Goal: Task Accomplishment & Management: Complete application form

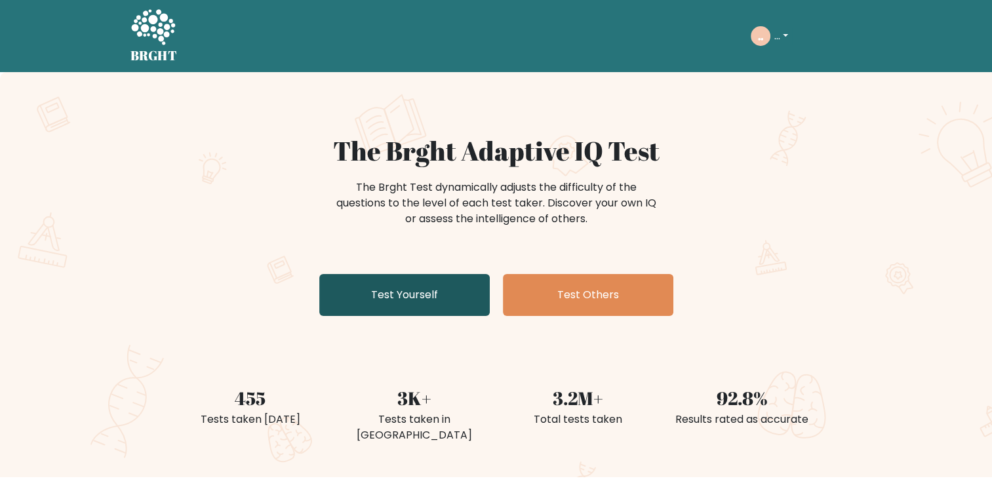
click at [365, 314] on link "Test Yourself" at bounding box center [404, 295] width 171 height 42
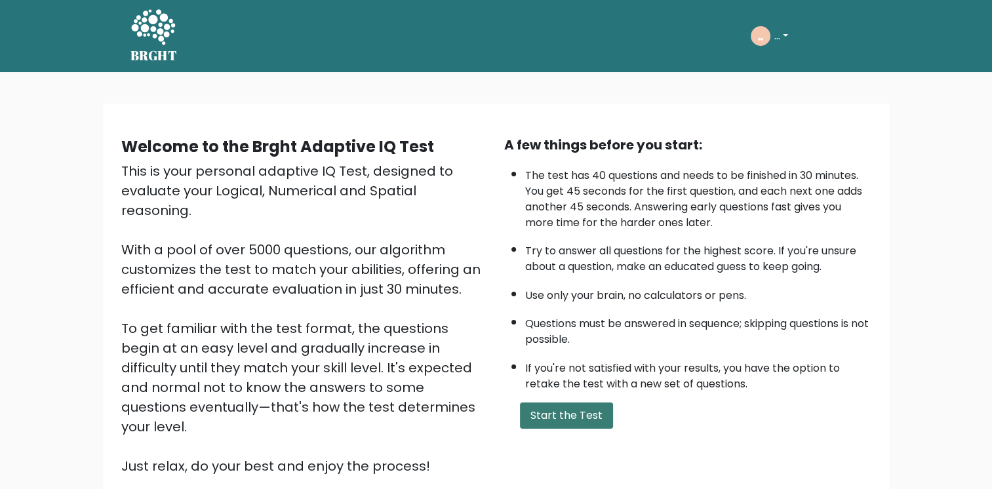
click at [554, 409] on button "Start the Test" at bounding box center [566, 416] width 93 height 26
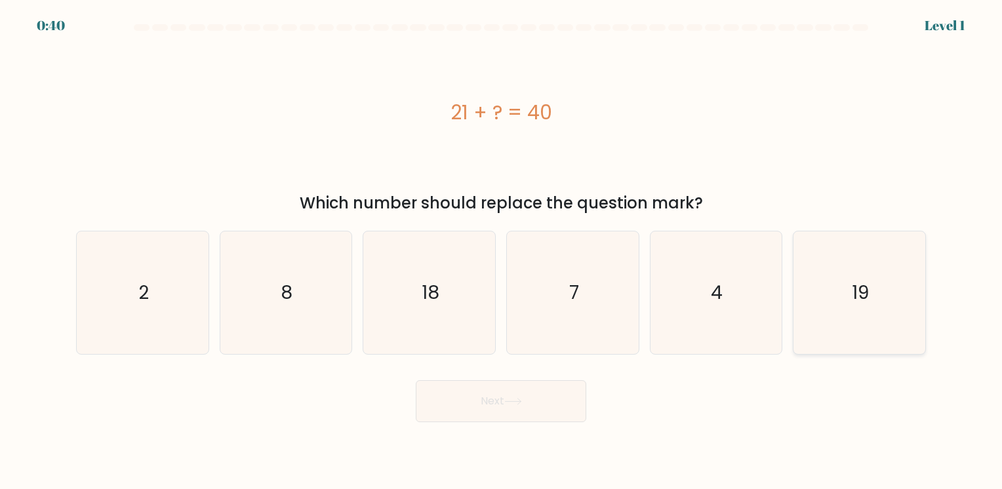
click at [887, 281] on icon "19" at bounding box center [859, 293] width 123 height 123
click at [502, 251] on input "f. 19" at bounding box center [501, 248] width 1 height 7
radio input "true"
click at [496, 412] on button "Next" at bounding box center [501, 401] width 171 height 42
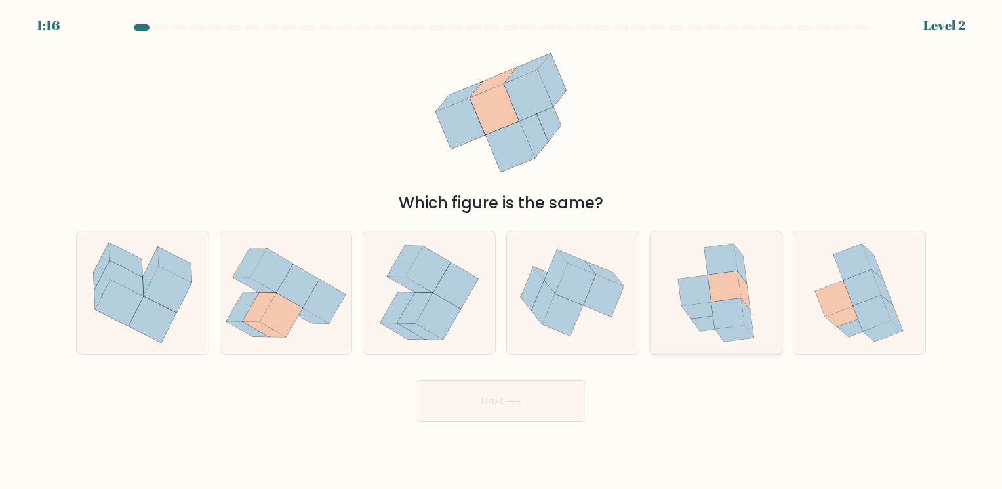
click at [666, 310] on icon at bounding box center [716, 293] width 101 height 123
click at [502, 251] on input "e." at bounding box center [501, 248] width 1 height 7
radio input "true"
click at [504, 403] on button "Next" at bounding box center [501, 401] width 171 height 42
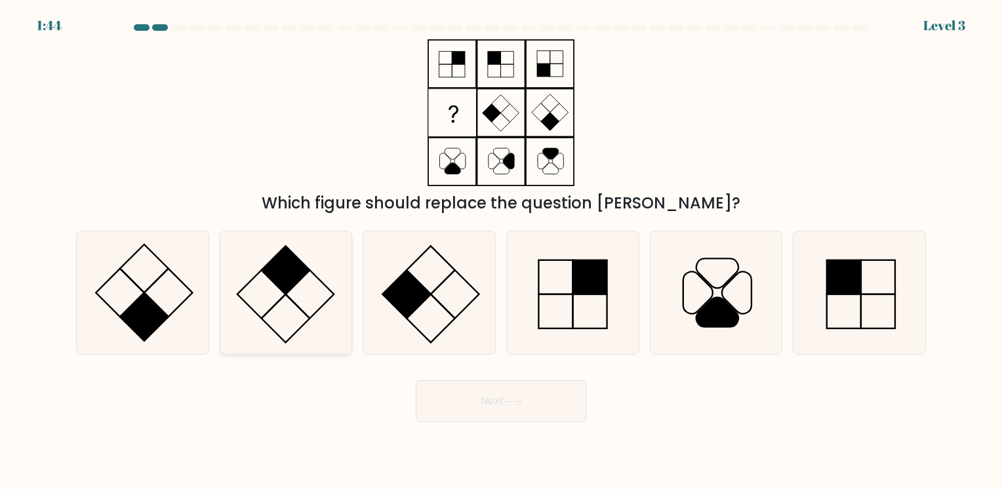
click at [293, 279] on rect at bounding box center [286, 270] width 49 height 49
click at [501, 251] on input "b." at bounding box center [501, 248] width 1 height 7
radio input "true"
click at [442, 390] on button "Next" at bounding box center [501, 401] width 171 height 42
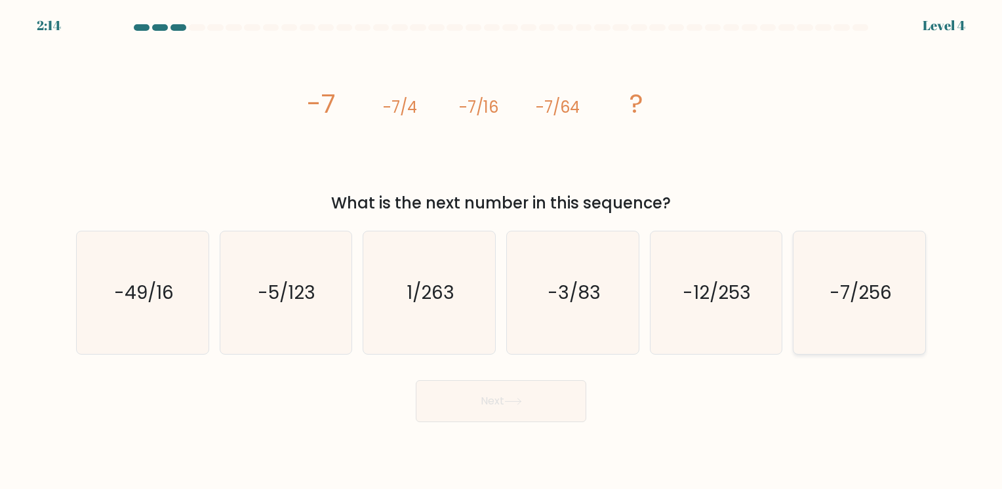
click at [889, 321] on icon "-7/256" at bounding box center [859, 293] width 123 height 123
click at [502, 251] on input "f. -7/256" at bounding box center [501, 248] width 1 height 7
radio input "true"
click at [525, 395] on button "Next" at bounding box center [501, 401] width 171 height 42
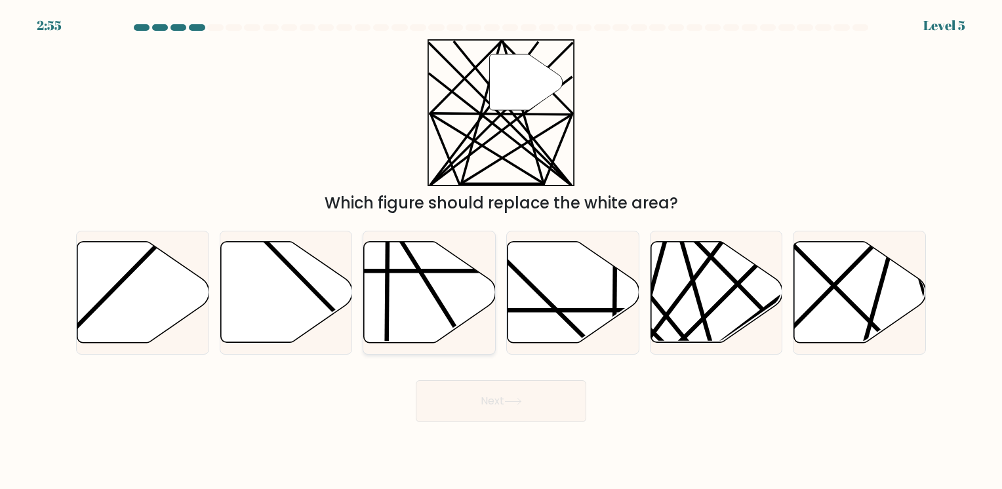
click at [437, 321] on icon at bounding box center [430, 292] width 132 height 101
click at [501, 251] on input "c." at bounding box center [501, 248] width 1 height 7
radio input "true"
click at [482, 400] on button "Next" at bounding box center [501, 401] width 171 height 42
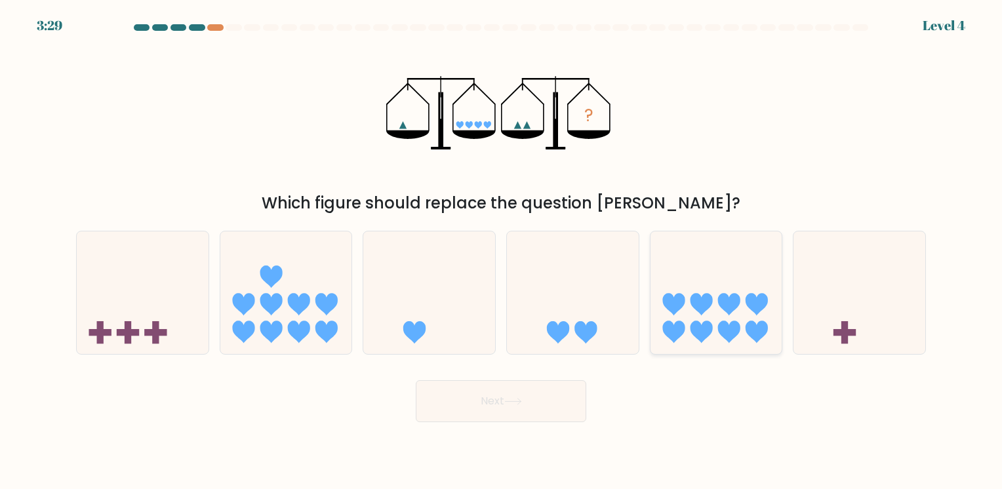
click at [707, 304] on icon at bounding box center [701, 305] width 22 height 22
click at [502, 251] on input "e." at bounding box center [501, 248] width 1 height 7
radio input "true"
click at [506, 399] on button "Next" at bounding box center [501, 401] width 171 height 42
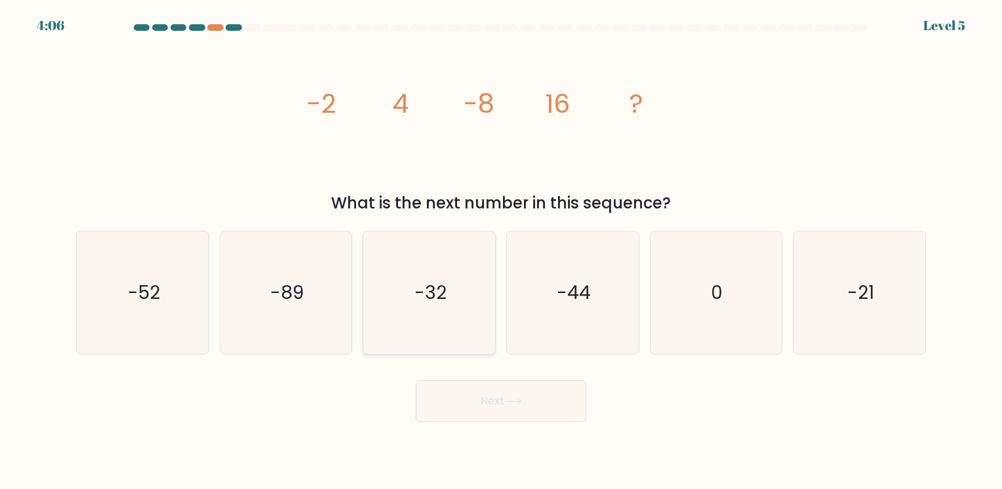
click at [446, 317] on icon "-32" at bounding box center [429, 293] width 123 height 123
click at [501, 251] on input "c. -32" at bounding box center [501, 248] width 1 height 7
radio input "true"
click at [456, 384] on button "Next" at bounding box center [501, 401] width 171 height 42
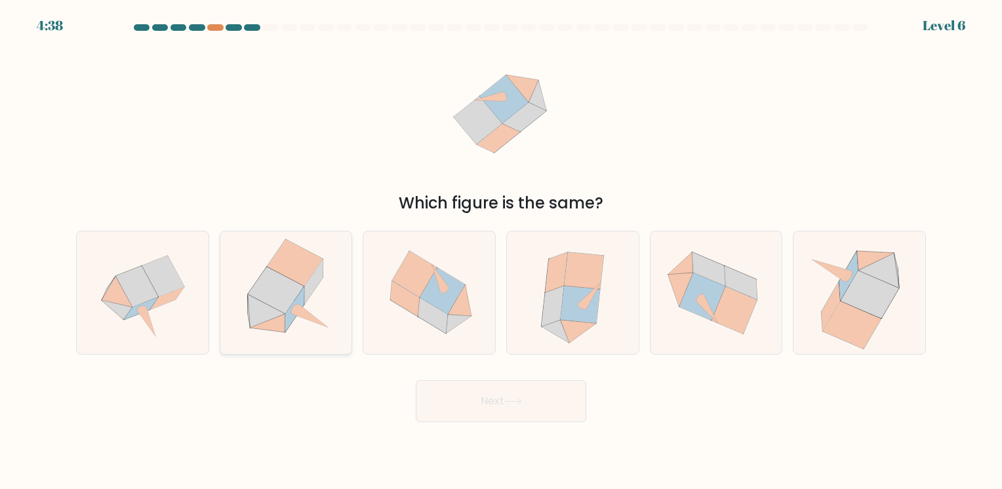
click at [276, 269] on icon at bounding box center [295, 262] width 56 height 47
click at [501, 251] on input "b." at bounding box center [501, 248] width 1 height 7
radio input "true"
click at [150, 303] on icon at bounding box center [141, 308] width 34 height 22
click at [501, 251] on input "a." at bounding box center [501, 248] width 1 height 7
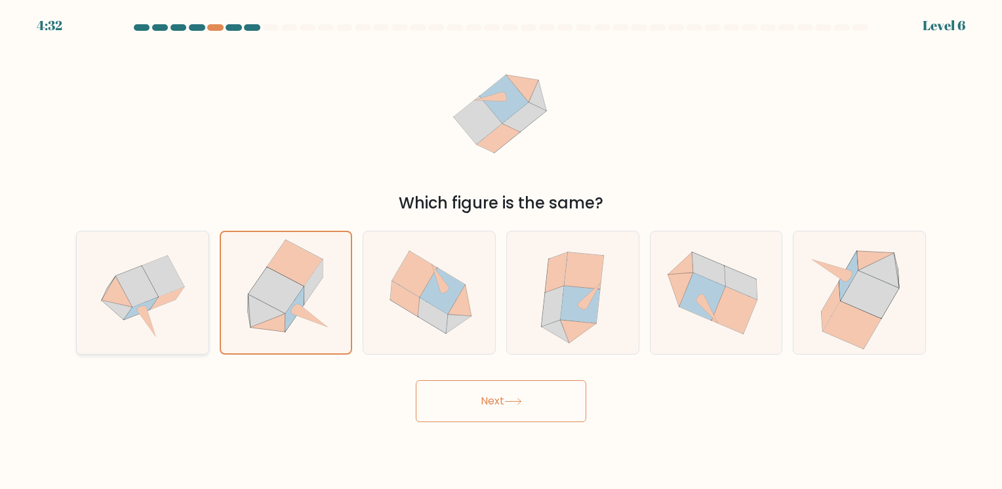
radio input "true"
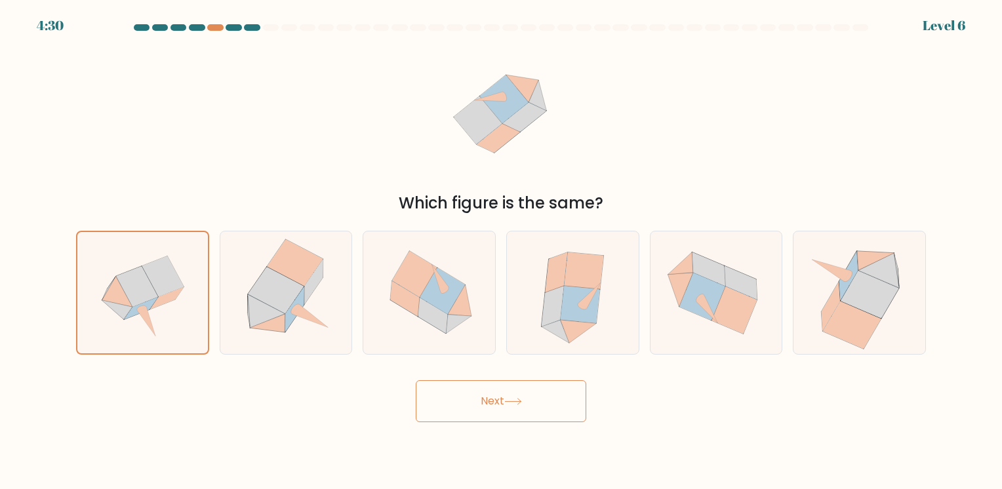
click at [472, 407] on button "Next" at bounding box center [501, 401] width 171 height 42
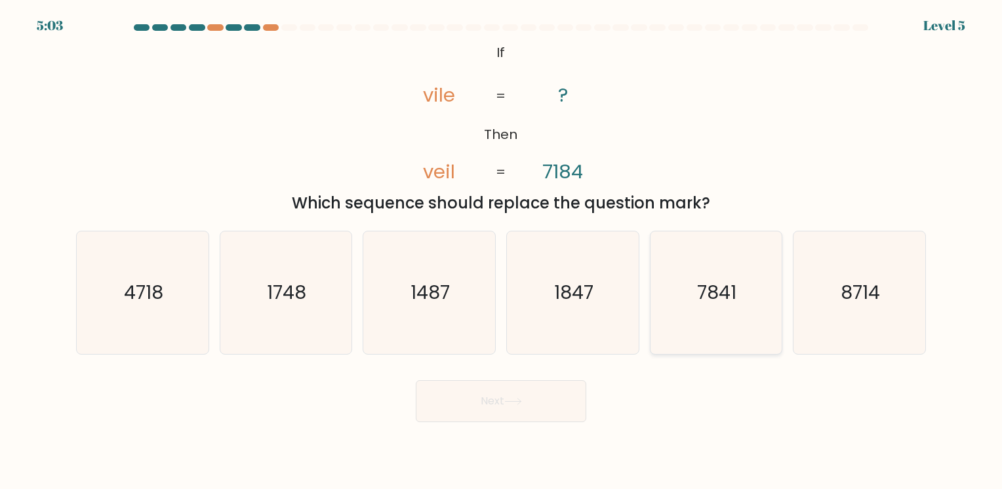
click at [719, 331] on icon "7841" at bounding box center [716, 293] width 123 height 123
click at [502, 251] on input "e. 7841" at bounding box center [501, 248] width 1 height 7
radio input "true"
click at [567, 407] on button "Next" at bounding box center [501, 401] width 171 height 42
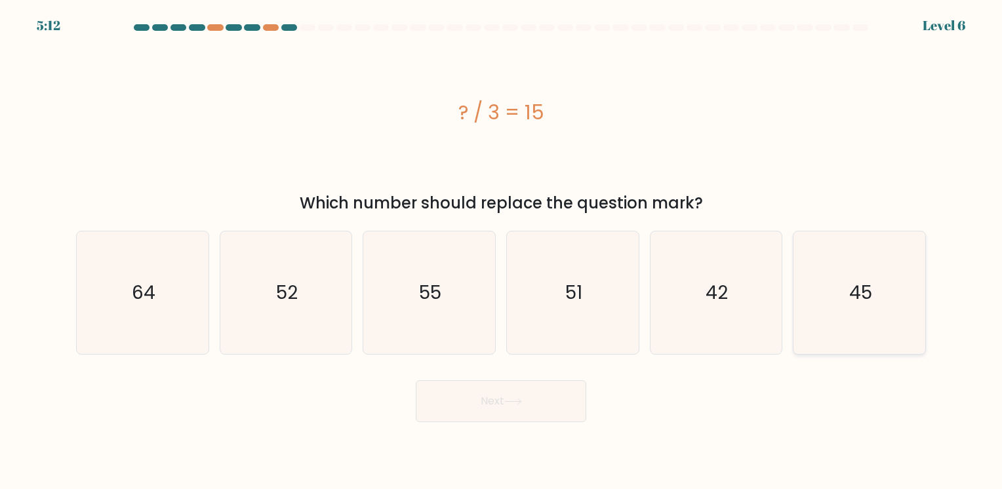
click at [813, 324] on icon "45" at bounding box center [859, 293] width 123 height 123
click at [502, 251] on input "f. 45" at bounding box center [501, 248] width 1 height 7
radio input "true"
click at [512, 423] on body "5:11 Level 6 a." at bounding box center [501, 244] width 1002 height 489
click at [495, 411] on button "Next" at bounding box center [501, 401] width 171 height 42
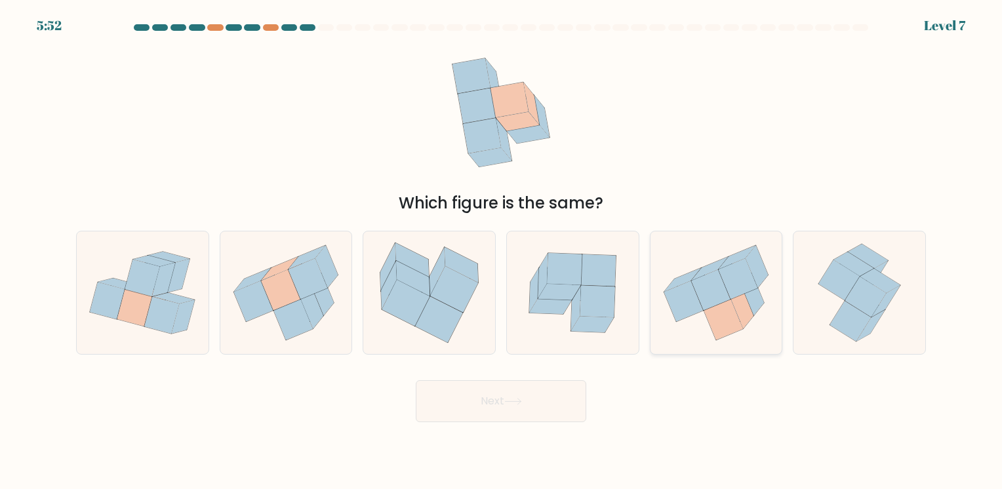
click at [704, 316] on icon at bounding box center [717, 293] width 132 height 118
click at [502, 251] on input "e." at bounding box center [501, 248] width 1 height 7
radio input "true"
click at [476, 411] on button "Next" at bounding box center [501, 401] width 171 height 42
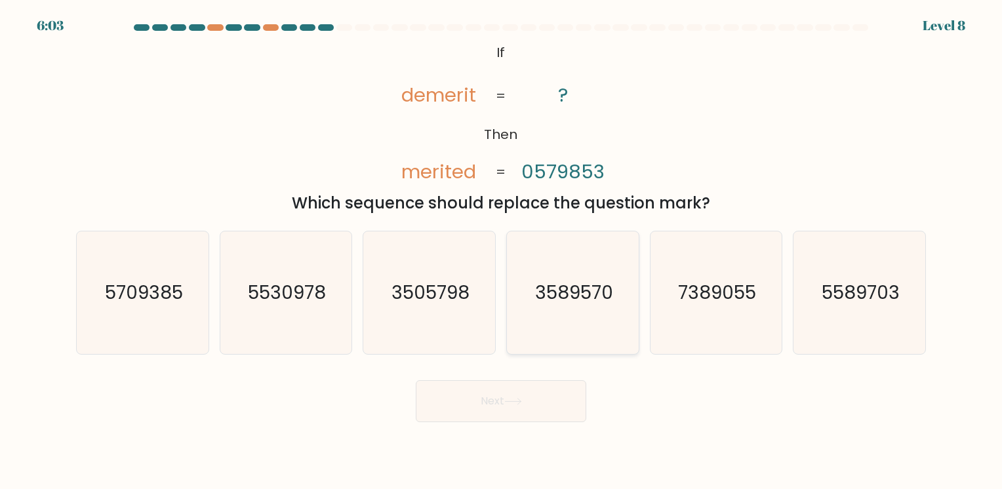
click at [559, 312] on icon "3589570" at bounding box center [573, 293] width 123 height 123
click at [502, 251] on input "d. 3589570" at bounding box center [501, 248] width 1 height 7
radio input "true"
click at [466, 306] on icon "3505798" at bounding box center [429, 293] width 123 height 123
click at [501, 251] on input "c. 3505798" at bounding box center [501, 248] width 1 height 7
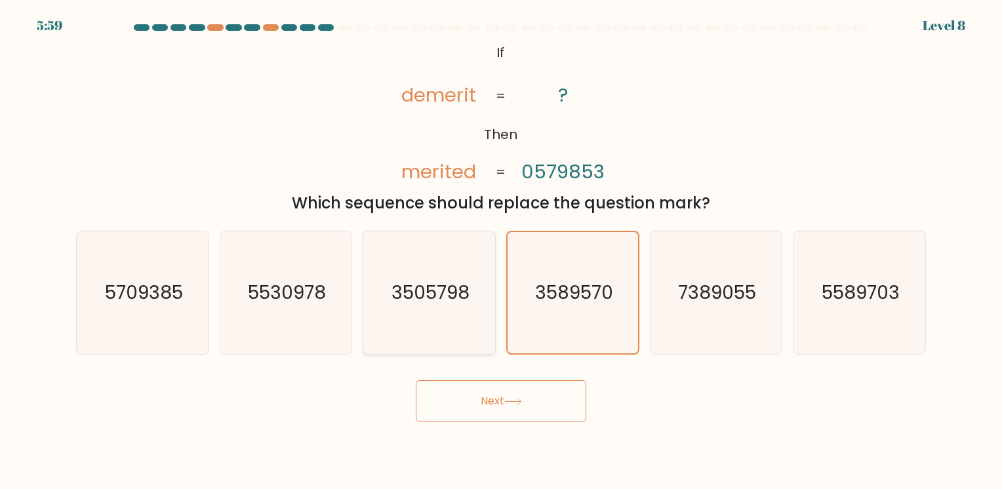
radio input "true"
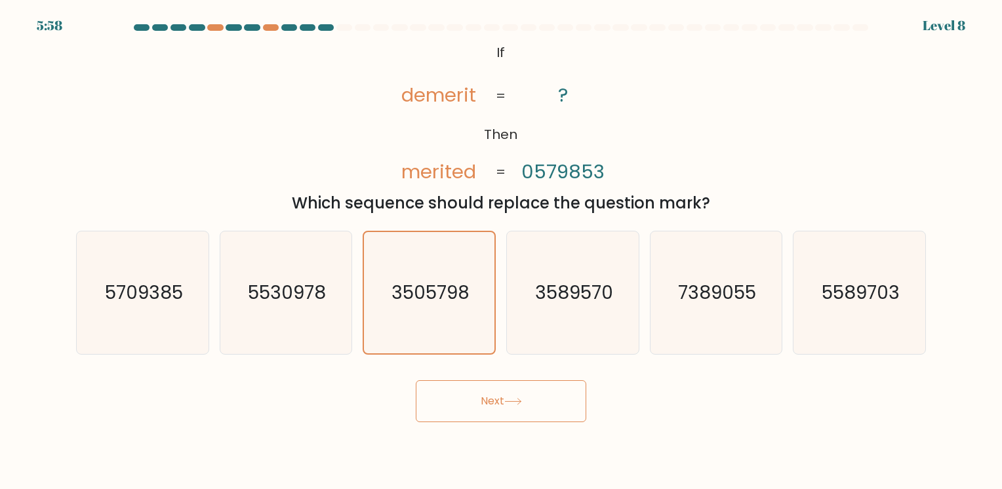
click at [487, 402] on button "Next" at bounding box center [501, 401] width 171 height 42
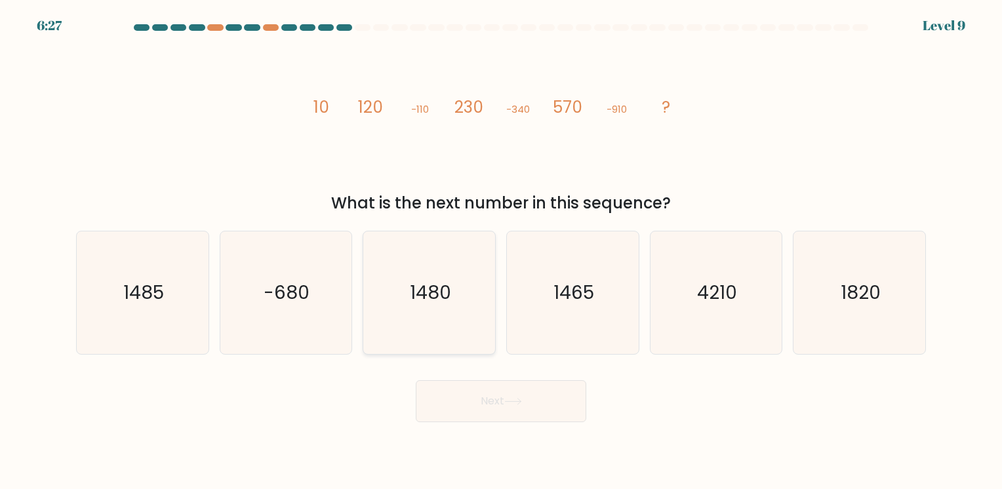
click at [417, 308] on icon "1480" at bounding box center [429, 293] width 123 height 123
click at [501, 251] on input "c. [DATE]" at bounding box center [501, 248] width 1 height 7
radio input "true"
click at [450, 399] on button "Next" at bounding box center [501, 401] width 171 height 42
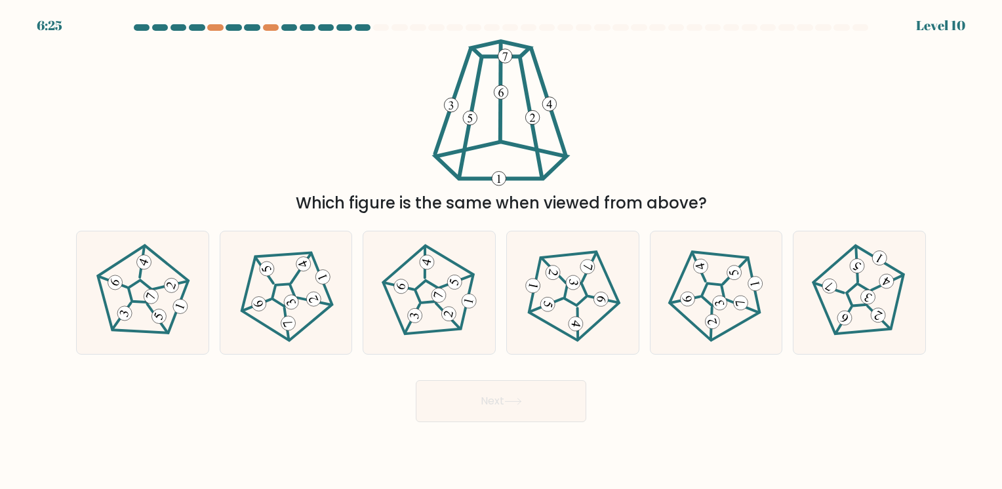
click at [450, 399] on button "Next" at bounding box center [501, 401] width 171 height 42
click at [131, 294] on 211 at bounding box center [139, 291] width 28 height 29
click at [501, 251] on input "a." at bounding box center [501, 248] width 1 height 7
radio input "true"
click at [443, 408] on button "Next" at bounding box center [501, 401] width 171 height 42
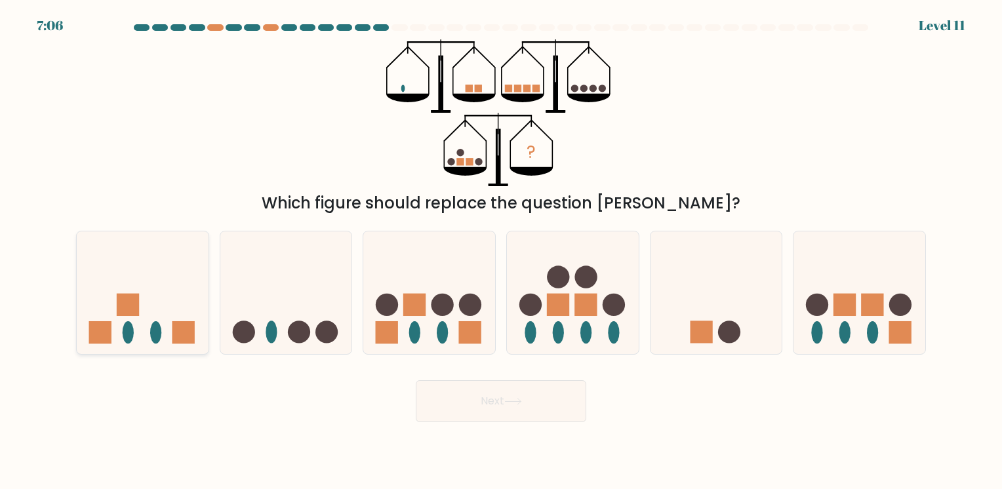
click at [163, 321] on icon at bounding box center [143, 292] width 132 height 109
click at [501, 251] on input "a." at bounding box center [501, 248] width 1 height 7
radio input "true"
click at [525, 408] on button "Next" at bounding box center [501, 401] width 171 height 42
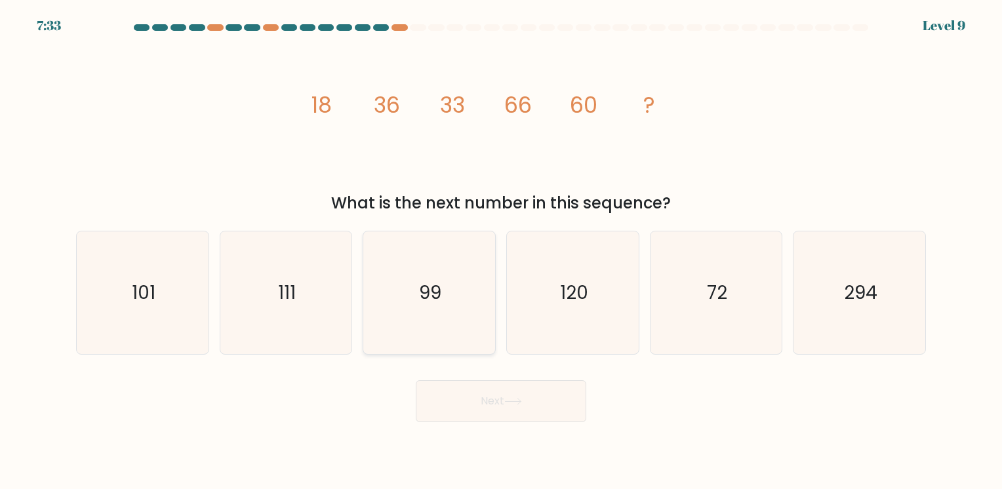
click at [435, 316] on icon "99" at bounding box center [429, 293] width 123 height 123
click at [501, 251] on input "c. 99" at bounding box center [501, 248] width 1 height 7
radio input "true"
click at [489, 414] on button "Next" at bounding box center [501, 401] width 171 height 42
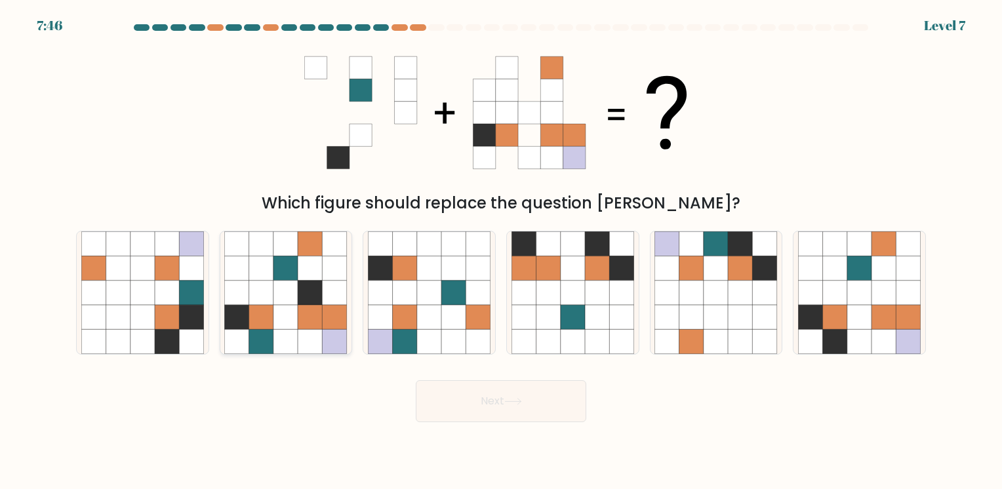
click at [291, 315] on icon at bounding box center [285, 317] width 24 height 24
click at [501, 251] on input "b." at bounding box center [501, 248] width 1 height 7
radio input "true"
click at [478, 419] on button "Next" at bounding box center [501, 401] width 171 height 42
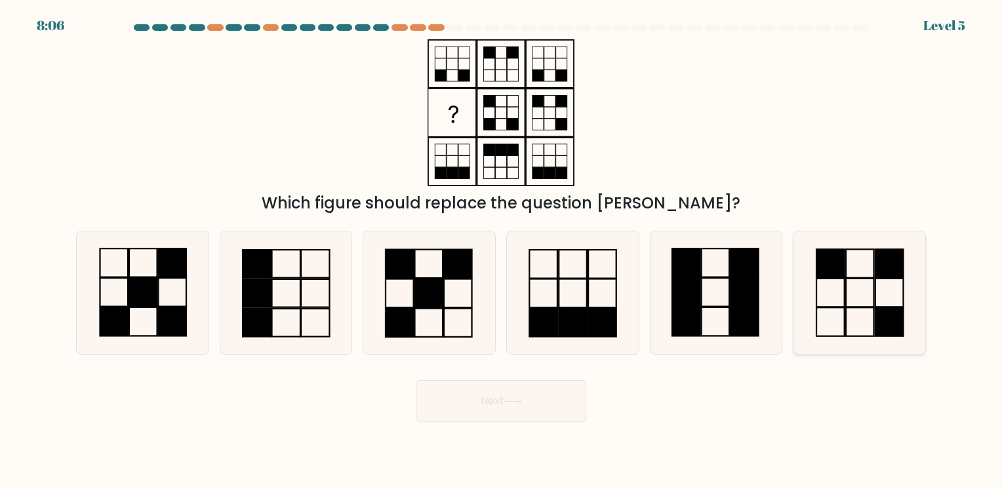
click at [870, 327] on icon at bounding box center [859, 293] width 123 height 123
click at [502, 251] on input "f." at bounding box center [501, 248] width 1 height 7
radio input "true"
click at [500, 395] on button "Next" at bounding box center [501, 401] width 171 height 42
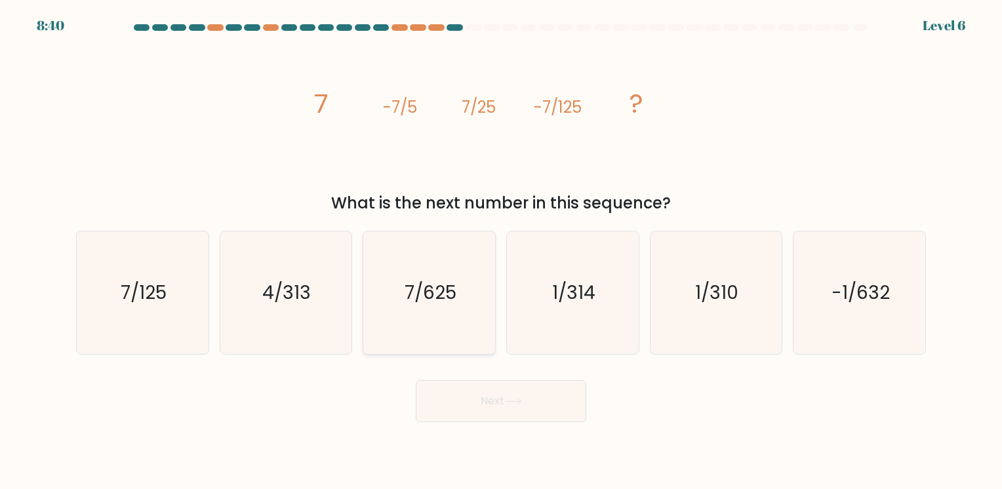
click at [422, 312] on icon "7/625" at bounding box center [429, 293] width 123 height 123
click at [501, 251] on input "c. 7/625" at bounding box center [501, 248] width 1 height 7
radio input "true"
click at [447, 393] on button "Next" at bounding box center [501, 401] width 171 height 42
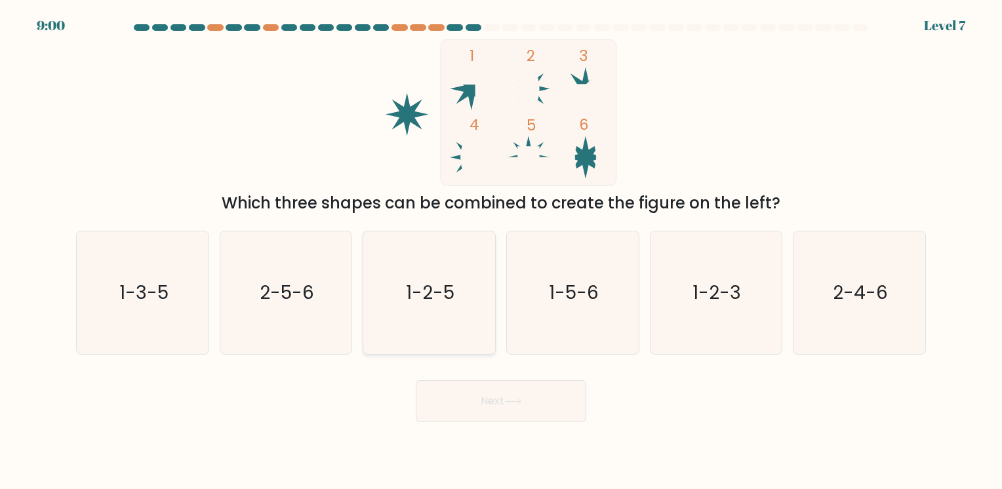
click at [403, 342] on icon "1-2-5" at bounding box center [429, 293] width 123 height 123
click at [501, 251] on input "c. 1-2-5" at bounding box center [501, 248] width 1 height 7
radio input "true"
click at [439, 413] on button "Next" at bounding box center [501, 401] width 171 height 42
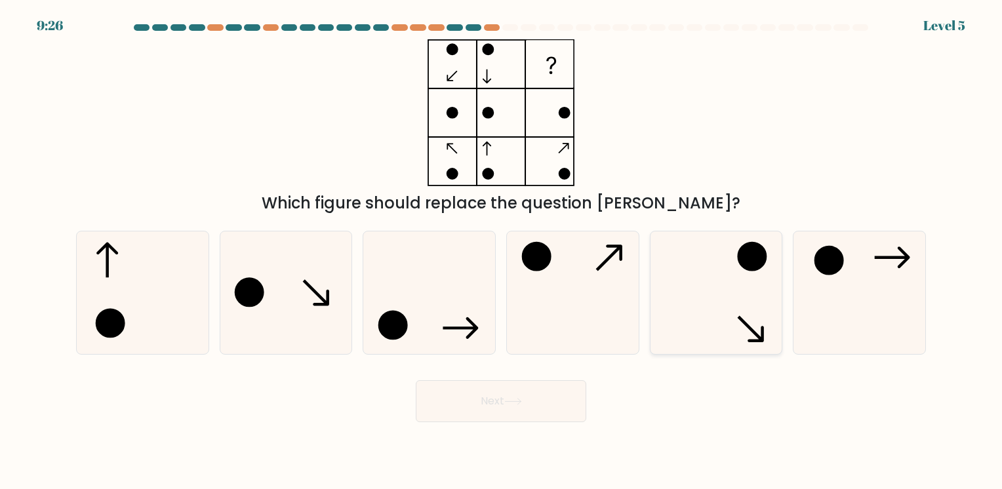
click at [737, 315] on icon at bounding box center [716, 293] width 123 height 123
click at [502, 251] on input "e." at bounding box center [501, 248] width 1 height 7
radio input "true"
click at [504, 403] on button "Next" at bounding box center [501, 401] width 171 height 42
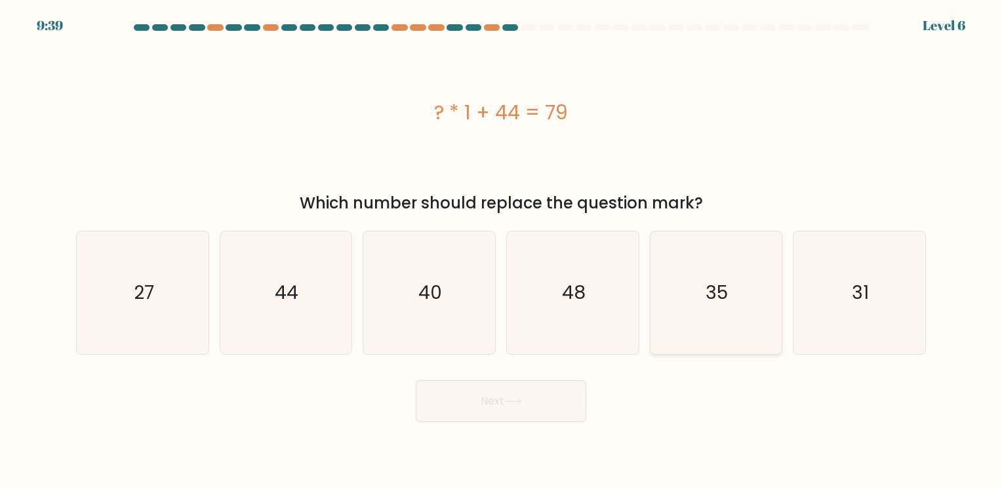
click at [696, 266] on icon "35" at bounding box center [716, 293] width 123 height 123
click at [502, 251] on input "e. 35" at bounding box center [501, 248] width 1 height 7
radio input "true"
click at [528, 397] on button "Next" at bounding box center [501, 401] width 171 height 42
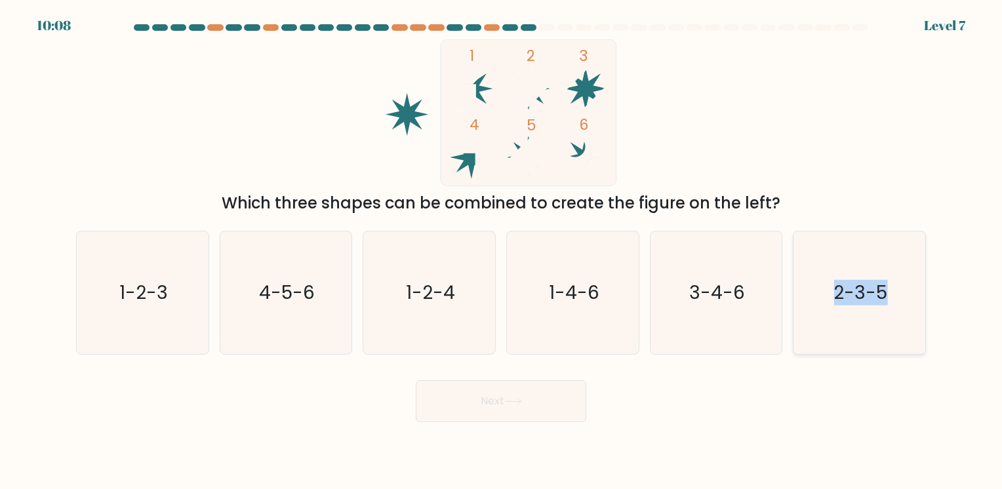
drag, startPoint x: 902, startPoint y: 298, endPoint x: 817, endPoint y: 328, distance: 90.4
click at [817, 328] on icon "2-3-5" at bounding box center [859, 293] width 123 height 123
click at [502, 251] on input "f. 2-3-5" at bounding box center [501, 248] width 1 height 7
radio input "true"
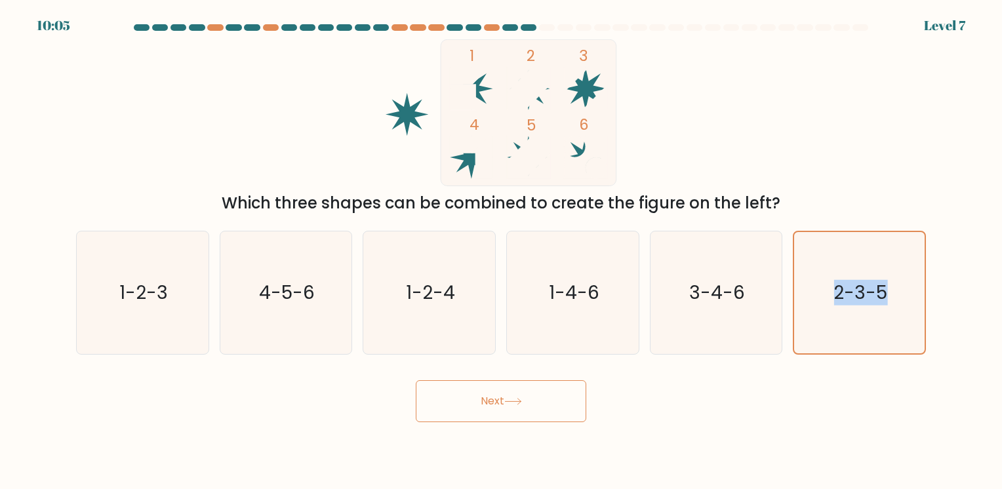
click at [535, 404] on button "Next" at bounding box center [501, 401] width 171 height 42
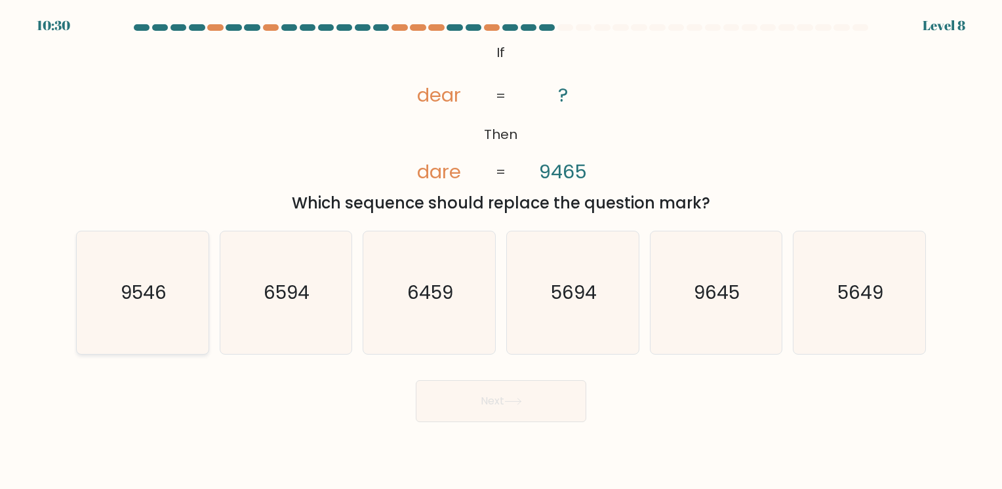
click at [129, 311] on icon "9546" at bounding box center [142, 293] width 123 height 123
click at [501, 251] on input "a. 9546" at bounding box center [501, 248] width 1 height 7
radio input "true"
click at [438, 405] on button "Next" at bounding box center [501, 401] width 171 height 42
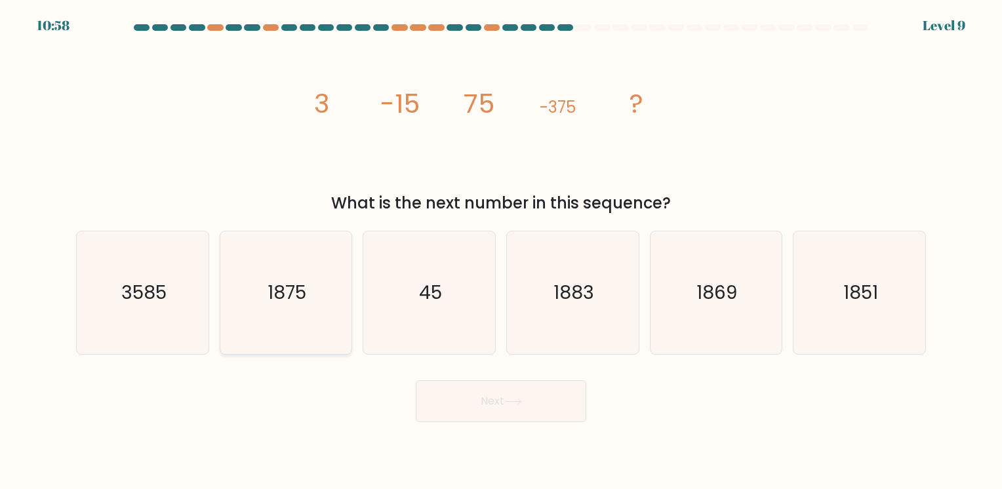
click at [256, 264] on icon "1875" at bounding box center [285, 293] width 123 height 123
click at [501, 251] on input "b. 1875" at bounding box center [501, 248] width 1 height 7
radio input "true"
click at [444, 399] on button "Next" at bounding box center [501, 401] width 171 height 42
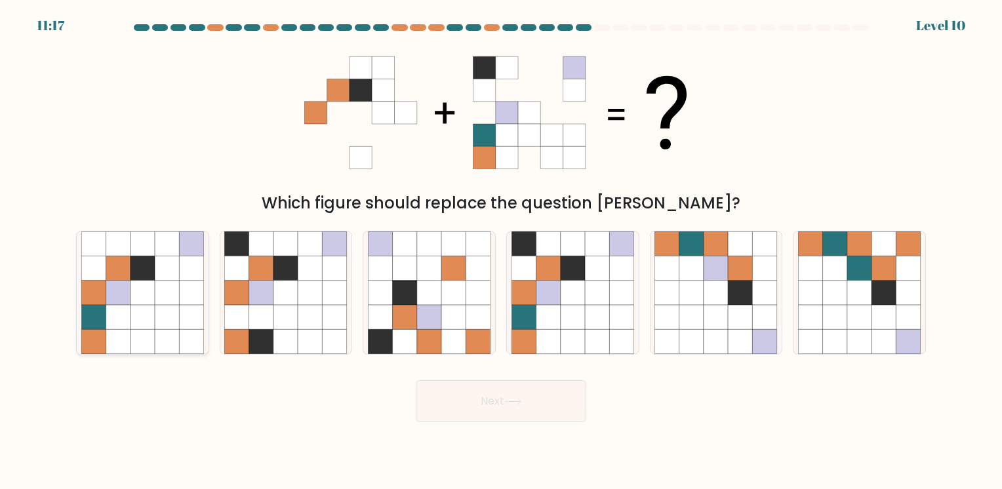
click at [129, 260] on icon at bounding box center [118, 268] width 24 height 24
click at [501, 251] on input "a." at bounding box center [501, 248] width 1 height 7
radio input "true"
click at [532, 412] on button "Next" at bounding box center [501, 401] width 171 height 42
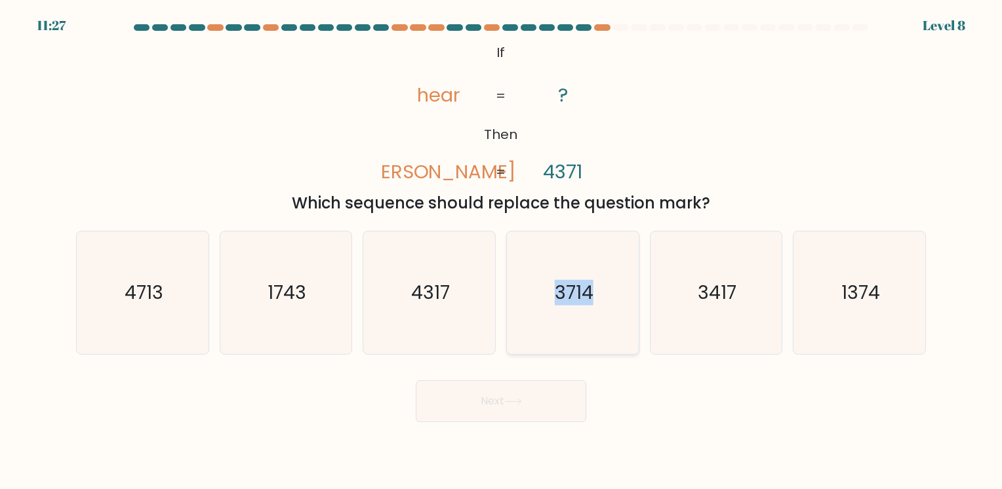
drag, startPoint x: 588, startPoint y: 277, endPoint x: 540, endPoint y: 340, distance: 79.0
click at [540, 340] on icon "3714" at bounding box center [573, 293] width 123 height 123
click at [502, 251] on input "d. 3714" at bounding box center [501, 248] width 1 height 7
radio input "true"
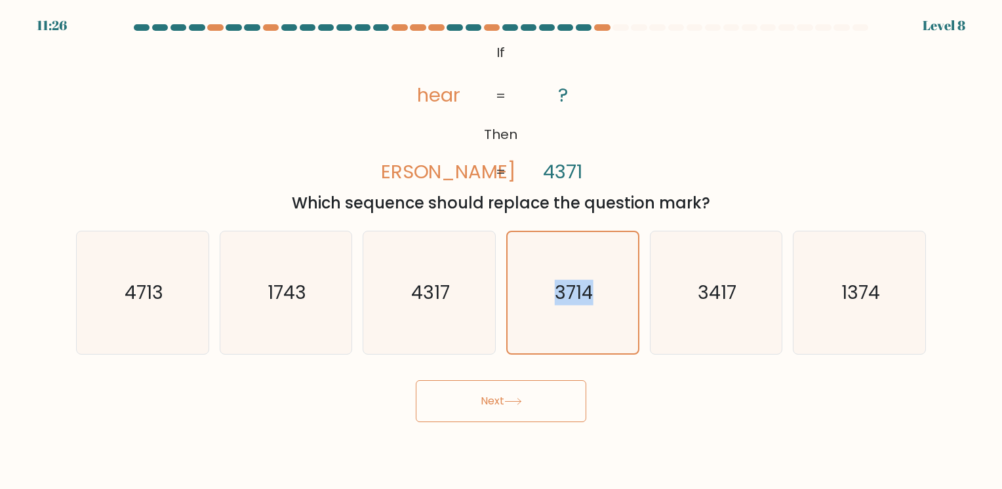
click at [523, 385] on button "Next" at bounding box center [501, 401] width 171 height 42
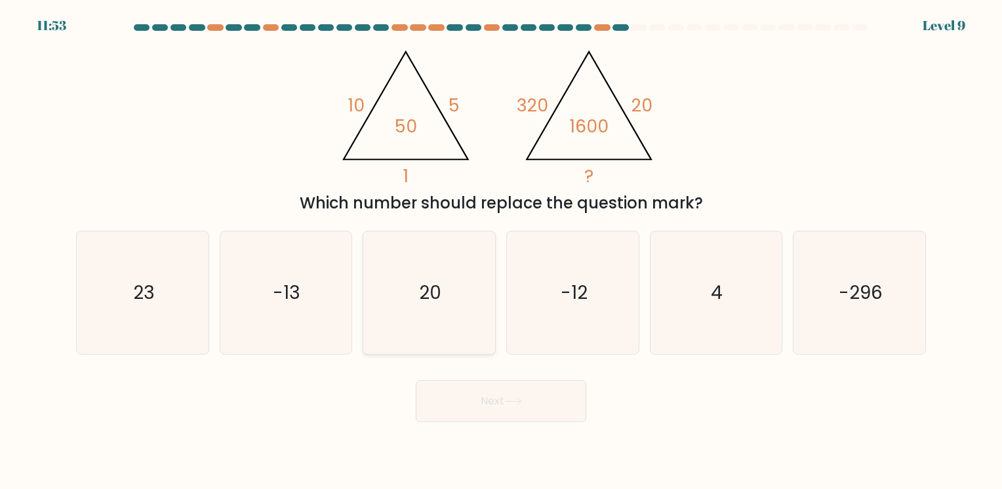
click at [468, 301] on icon "20" at bounding box center [429, 293] width 123 height 123
click at [501, 251] on input "c. 20" at bounding box center [501, 248] width 1 height 7
radio input "true"
click at [489, 396] on button "Next" at bounding box center [501, 401] width 171 height 42
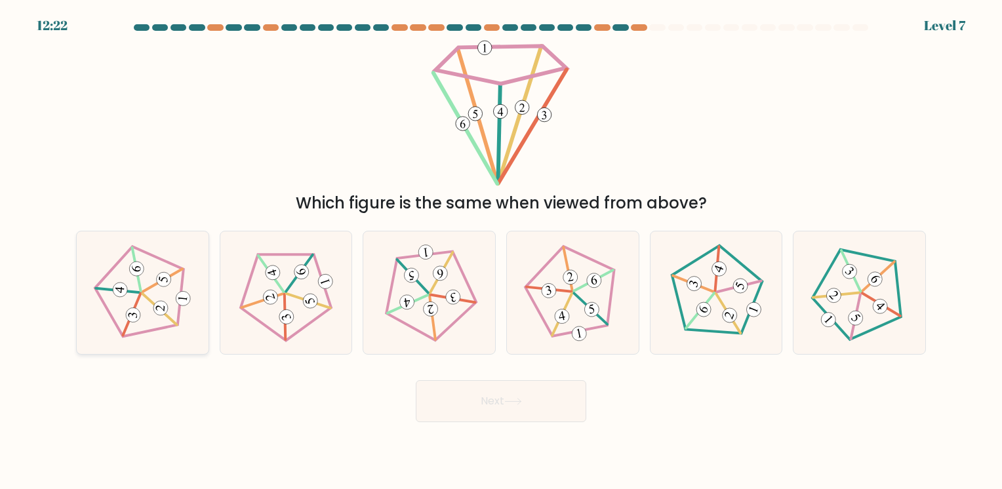
click at [134, 298] on icon at bounding box center [142, 293] width 98 height 98
click at [501, 251] on input "a." at bounding box center [501, 248] width 1 height 7
radio input "true"
click at [462, 393] on button "Next" at bounding box center [501, 401] width 171 height 42
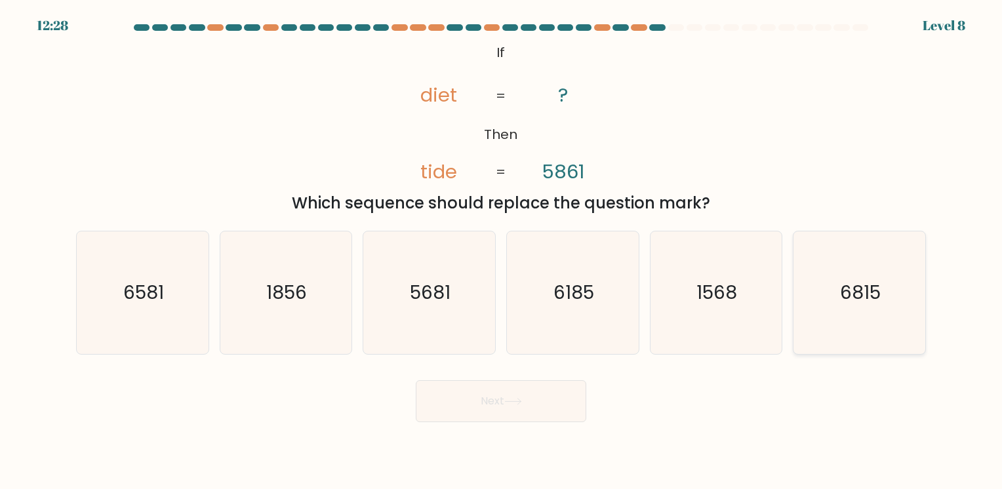
click at [865, 280] on text "6815" at bounding box center [860, 293] width 41 height 26
click at [502, 251] on input "f. 6815" at bounding box center [501, 248] width 1 height 7
radio input "true"
click at [539, 403] on button "Next" at bounding box center [501, 401] width 171 height 42
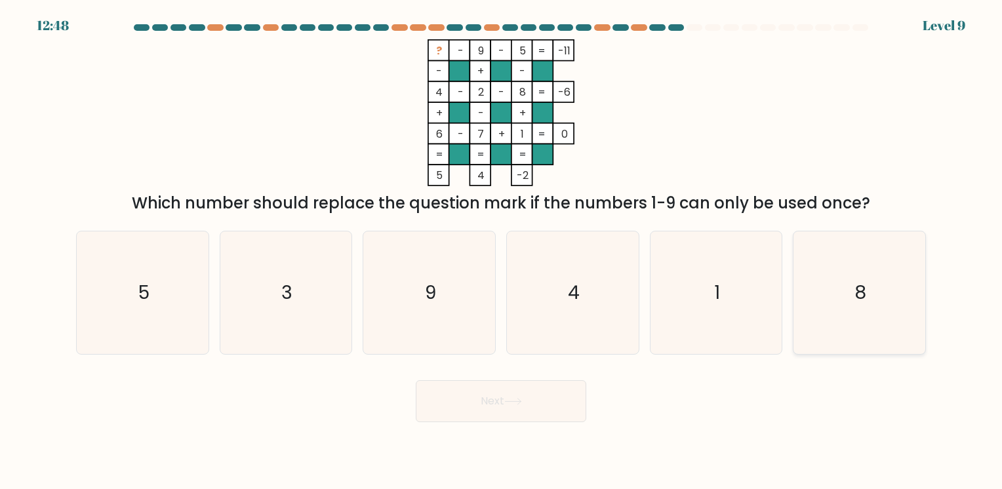
click at [866, 285] on icon "8" at bounding box center [859, 293] width 123 height 123
click at [502, 251] on input "f. 8" at bounding box center [501, 248] width 1 height 7
radio input "true"
click at [125, 274] on icon "5" at bounding box center [142, 293] width 123 height 123
click at [501, 251] on input "a. 5" at bounding box center [501, 248] width 1 height 7
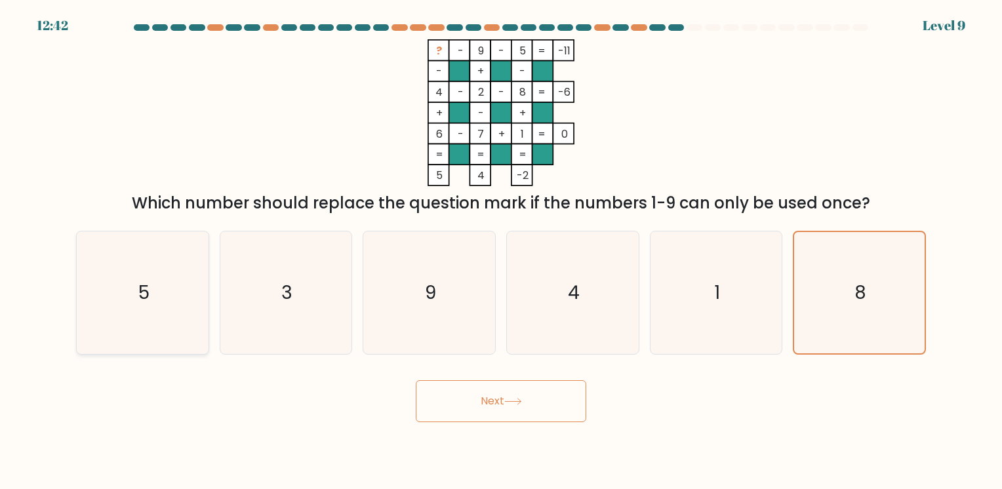
radio input "true"
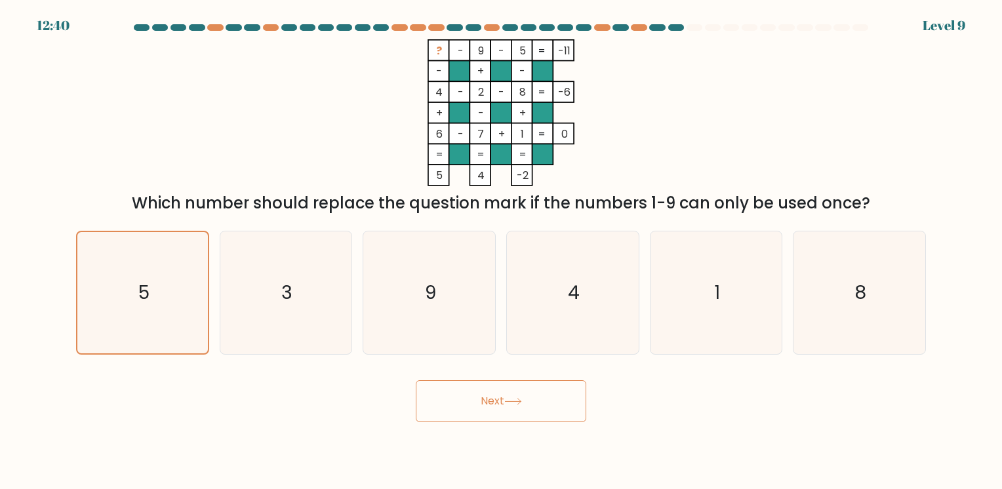
click at [451, 393] on button "Next" at bounding box center [501, 401] width 171 height 42
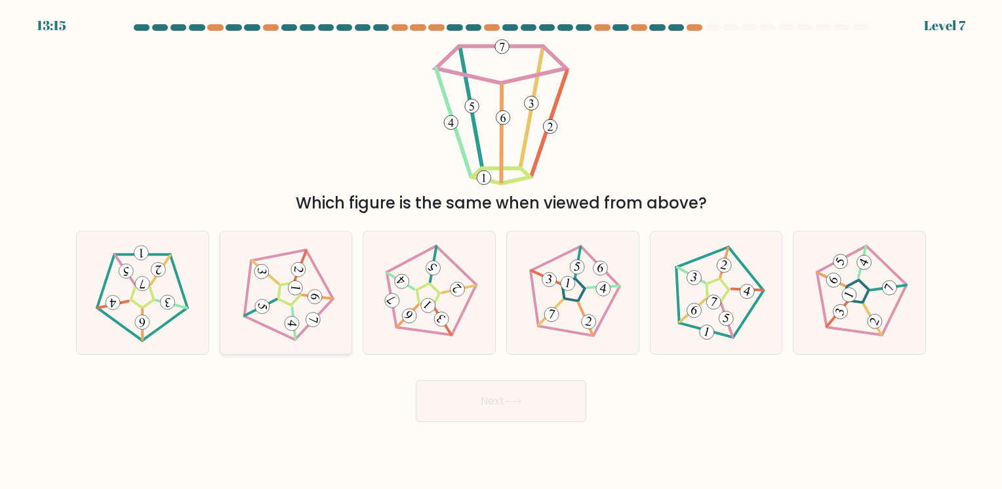
click at [273, 306] on icon at bounding box center [286, 293] width 98 height 98
click at [501, 251] on input "b." at bounding box center [501, 248] width 1 height 7
radio input "true"
click at [451, 426] on body "13:14 Level 7" at bounding box center [501, 244] width 1002 height 489
click at [444, 409] on button "Next" at bounding box center [501, 401] width 171 height 42
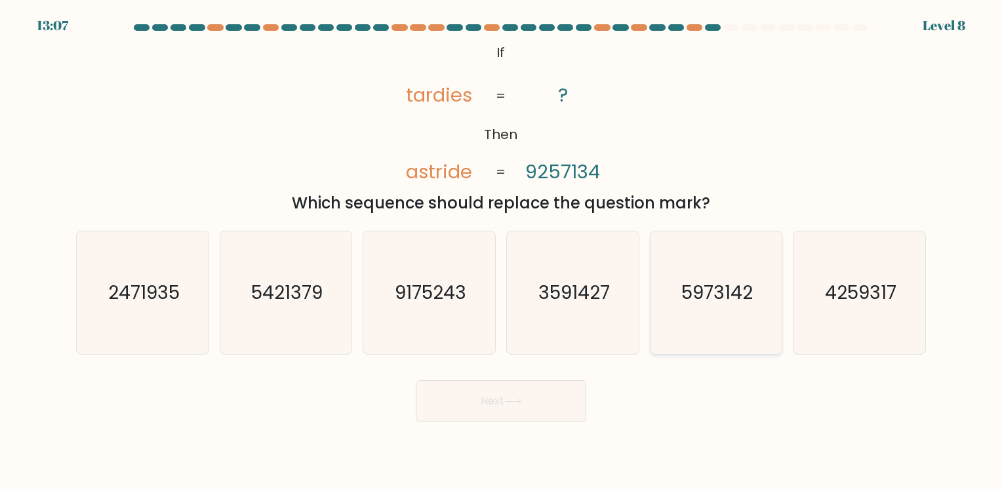
click at [699, 284] on text "5973142" at bounding box center [716, 293] width 71 height 26
click at [502, 251] on input "e. 5973142" at bounding box center [501, 248] width 1 height 7
radio input "true"
click at [474, 397] on button "Next" at bounding box center [501, 401] width 171 height 42
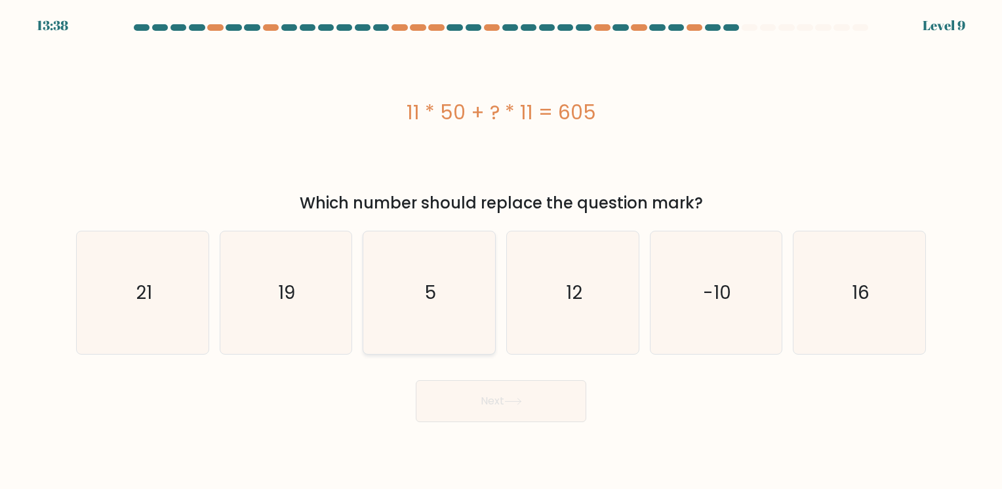
click at [444, 323] on icon "5" at bounding box center [429, 293] width 123 height 123
click at [501, 251] on input "c. 5" at bounding box center [501, 248] width 1 height 7
radio input "true"
click at [471, 395] on button "Next" at bounding box center [501, 401] width 171 height 42
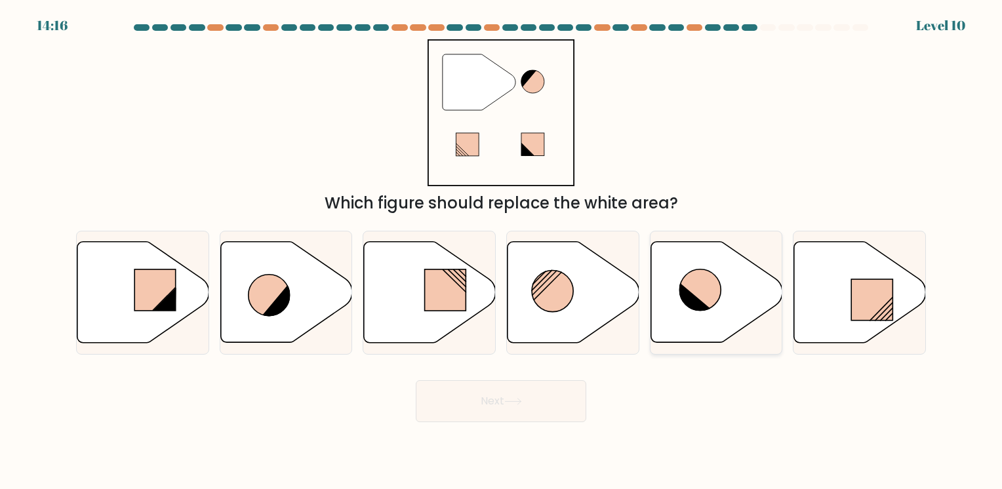
click at [679, 273] on icon at bounding box center [717, 292] width 132 height 101
click at [502, 251] on input "e." at bounding box center [501, 248] width 1 height 7
radio input "true"
click at [258, 295] on icon at bounding box center [269, 295] width 41 height 41
click at [501, 251] on input "b." at bounding box center [501, 248] width 1 height 7
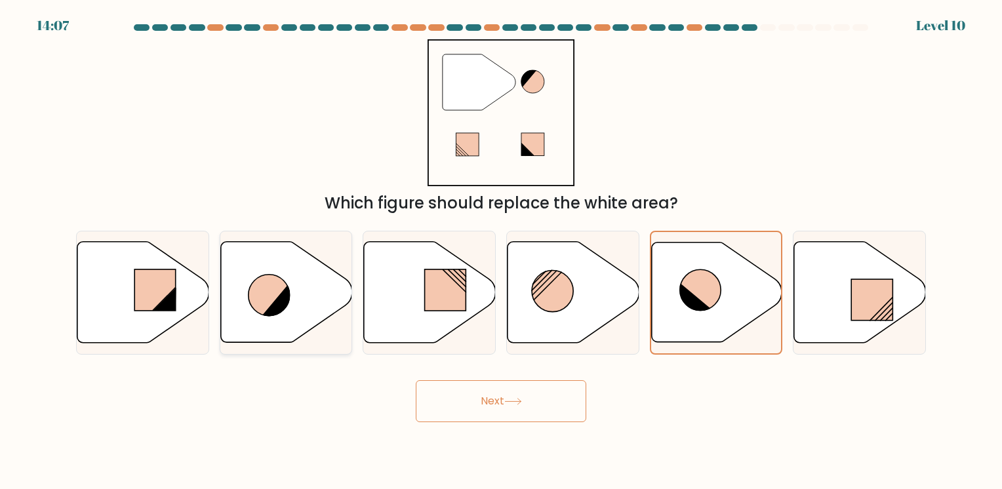
radio input "true"
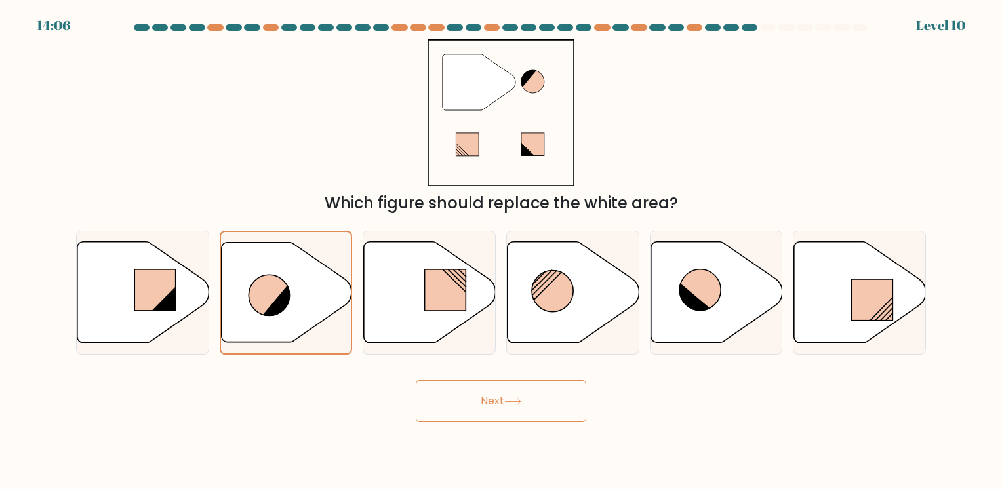
click at [539, 392] on button "Next" at bounding box center [501, 401] width 171 height 42
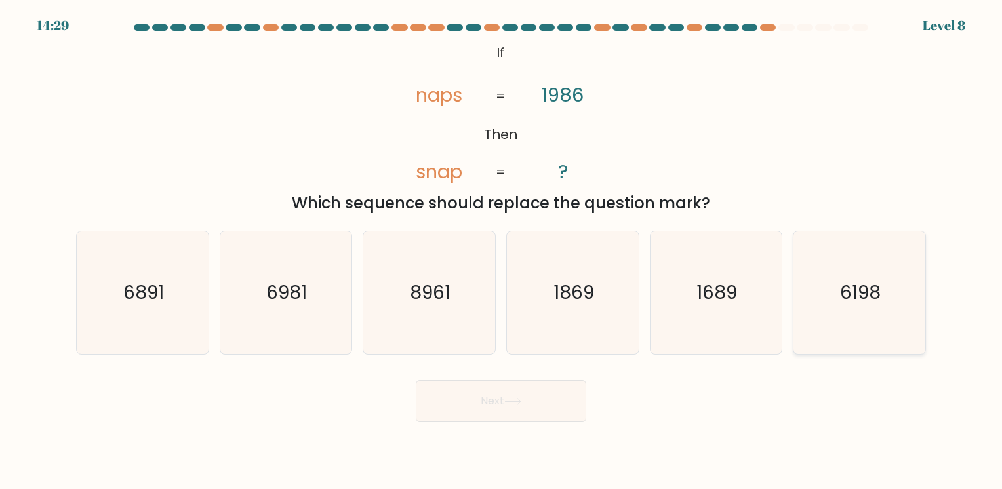
click at [882, 312] on icon "6198" at bounding box center [859, 293] width 123 height 123
click at [502, 251] on input "f. 6198" at bounding box center [501, 248] width 1 height 7
radio input "true"
click at [475, 408] on button "Next" at bounding box center [501, 401] width 171 height 42
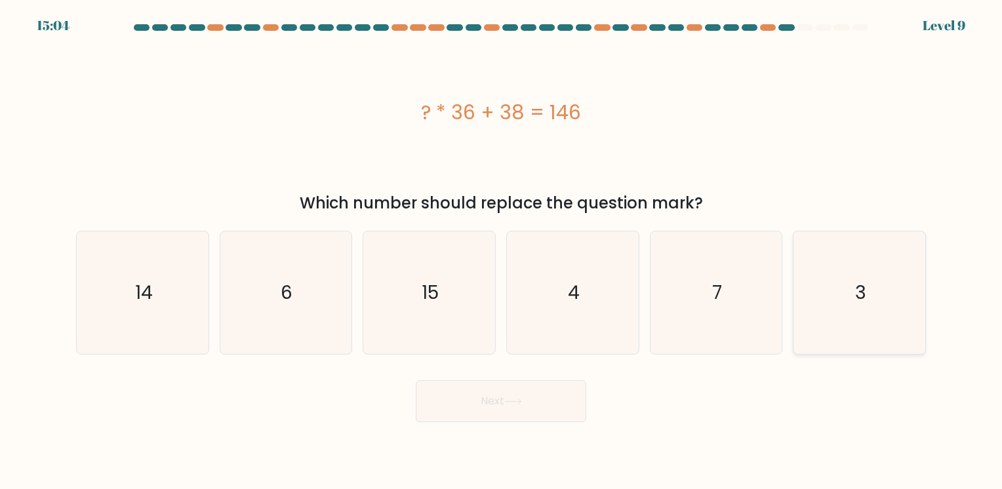
click at [860, 319] on icon "3" at bounding box center [859, 293] width 123 height 123
click at [502, 251] on input "f. 3" at bounding box center [501, 248] width 1 height 7
radio input "true"
click at [543, 403] on button "Next" at bounding box center [501, 401] width 171 height 42
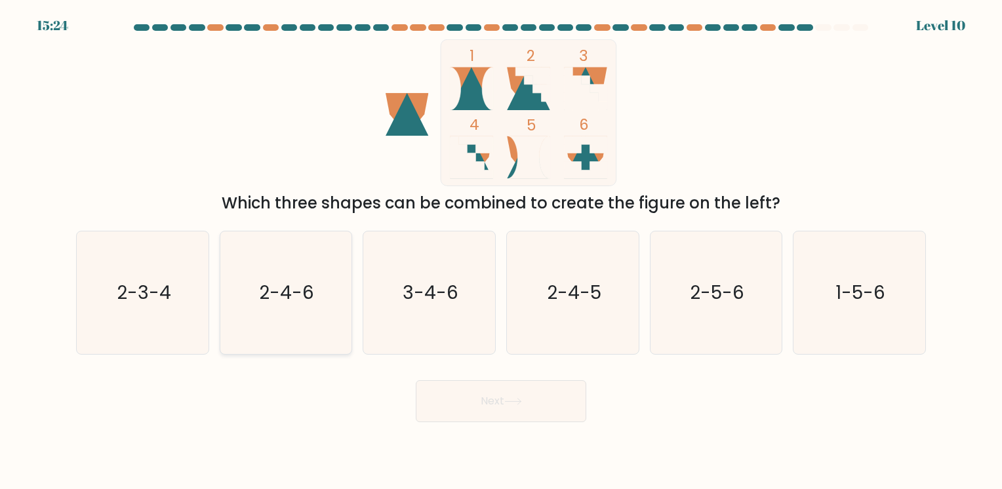
click at [224, 287] on icon "2-4-6" at bounding box center [285, 293] width 123 height 123
click at [501, 251] on input "b. 2-4-6" at bounding box center [501, 248] width 1 height 7
radio input "true"
click at [428, 393] on button "Next" at bounding box center [501, 401] width 171 height 42
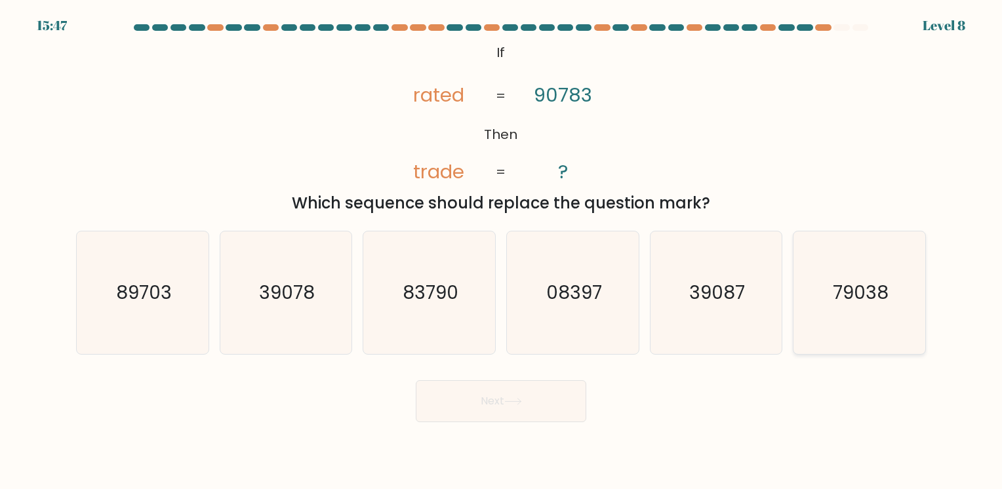
click at [842, 291] on text "79038" at bounding box center [861, 293] width 56 height 26
click at [502, 251] on input "f. 79038" at bounding box center [501, 248] width 1 height 7
radio input "true"
click at [497, 390] on button "Next" at bounding box center [501, 401] width 171 height 42
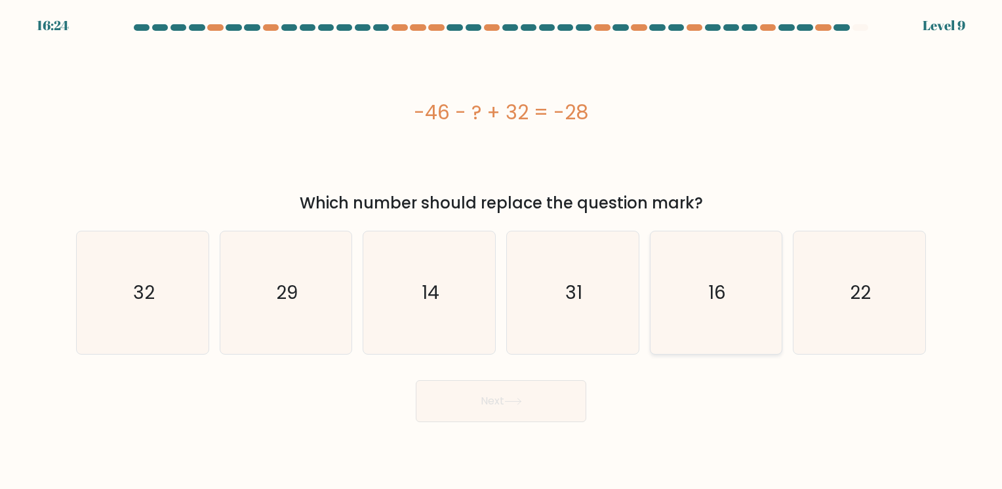
click at [693, 290] on icon "16" at bounding box center [716, 293] width 123 height 123
click at [502, 251] on input "e. 16" at bounding box center [501, 248] width 1 height 7
radio input "true"
click at [472, 426] on body "16:23 Level 9" at bounding box center [501, 244] width 1002 height 489
click at [475, 401] on button "Next" at bounding box center [501, 401] width 171 height 42
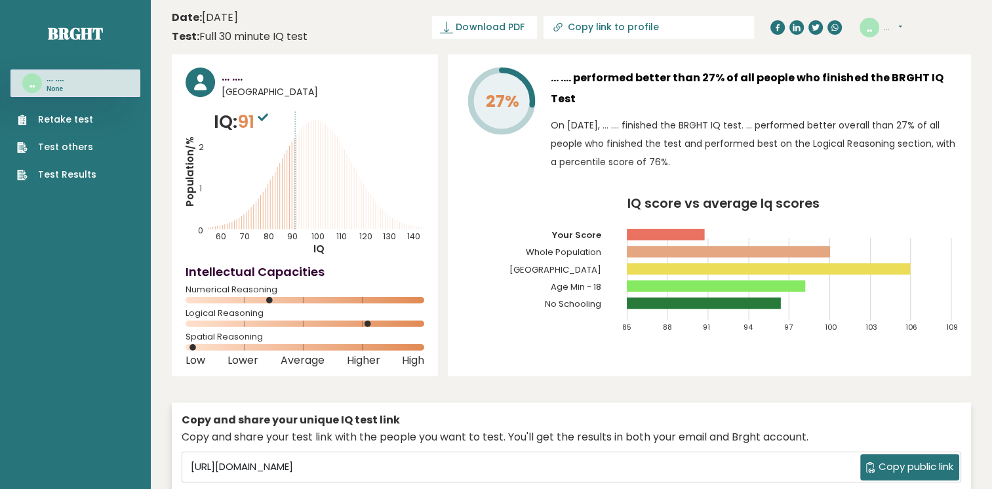
drag, startPoint x: 0, startPoint y: 0, endPoint x: 501, endPoint y: 250, distance: 559.9
click at [501, 250] on icon "IQ score vs average Iq scores 85 88 91 94 97 100 103 106 109 Your Score Whole P…" at bounding box center [710, 270] width 496 height 147
drag, startPoint x: 313, startPoint y: 146, endPoint x: 313, endPoint y: 178, distance: 32.1
click at [313, 178] on icon "Population/% IQ 0 1 2 60 70 80 90 100 110 120 130 140" at bounding box center [305, 183] width 239 height 148
